Goal: Information Seeking & Learning: Learn about a topic

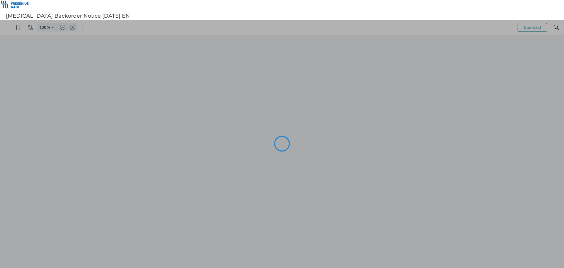
type input "99"
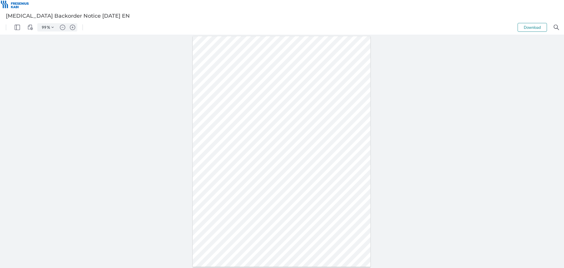
click at [209, 141] on div at bounding box center [282, 151] width 178 height 230
click at [210, 141] on div at bounding box center [282, 151] width 178 height 230
click at [206, 141] on div at bounding box center [282, 151] width 178 height 230
drag, startPoint x: 206, startPoint y: 141, endPoint x: 217, endPoint y: 141, distance: 10.9
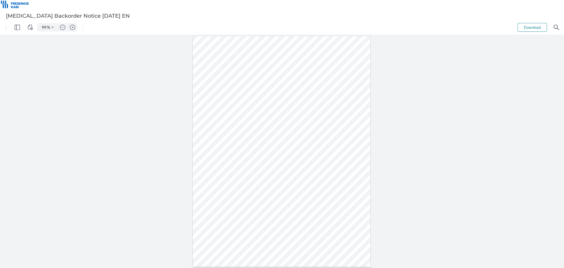
click at [217, 141] on div at bounding box center [282, 151] width 178 height 230
click at [218, 140] on div at bounding box center [282, 151] width 178 height 230
drag, startPoint x: 219, startPoint y: 140, endPoint x: 206, endPoint y: 141, distance: 12.6
click at [206, 141] on div at bounding box center [282, 151] width 178 height 230
click at [353, 149] on div at bounding box center [282, 151] width 178 height 230
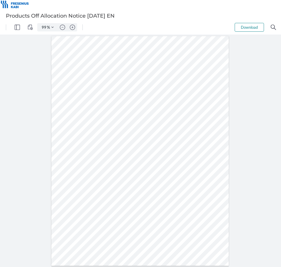
click at [108, 146] on div at bounding box center [140, 151] width 178 height 230
drag, startPoint x: 103, startPoint y: 147, endPoint x: 115, endPoint y: 147, distance: 12.1
click at [115, 147] on div at bounding box center [140, 151] width 178 height 230
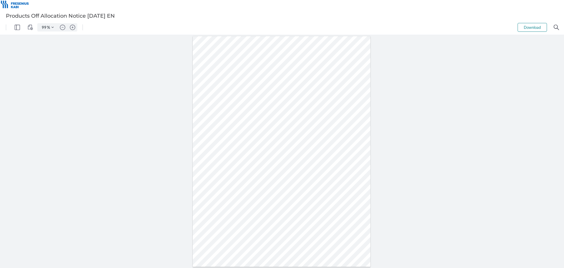
click at [266, 201] on div at bounding box center [282, 151] width 178 height 230
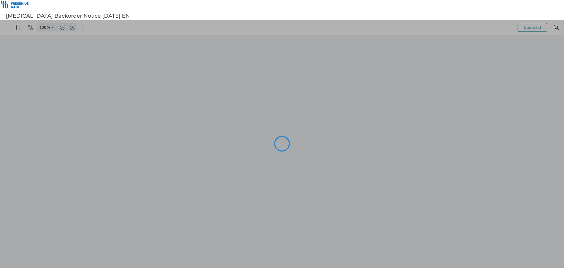
type input "99"
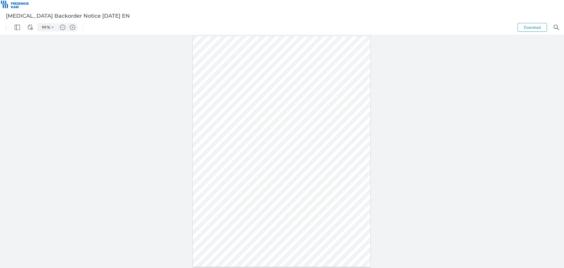
drag, startPoint x: 211, startPoint y: 147, endPoint x: 221, endPoint y: 147, distance: 10.9
click at [221, 147] on div at bounding box center [282, 151] width 178 height 230
